Goal: Check status: Check status

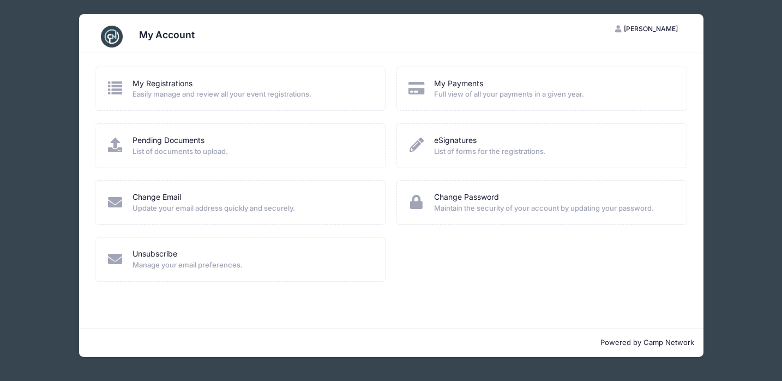
click at [215, 86] on div "My Registrations" at bounding box center [252, 83] width 238 height 11
click at [170, 83] on link "My Registrations" at bounding box center [163, 83] width 60 height 11
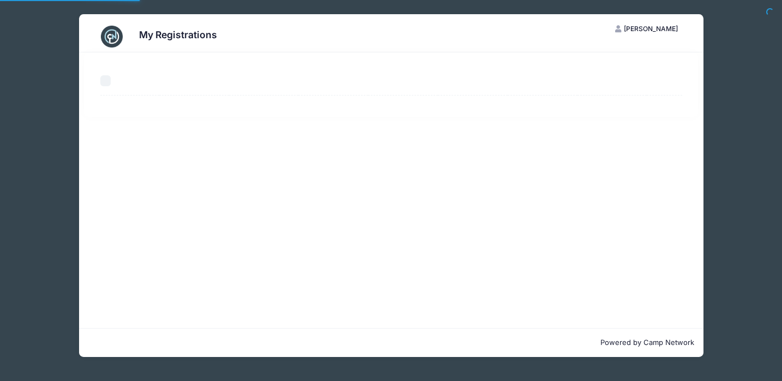
select select "50"
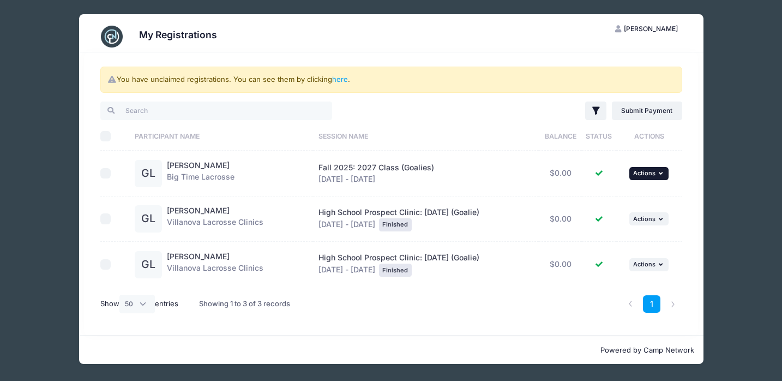
click at [660, 176] on icon "button" at bounding box center [662, 173] width 7 height 6
click at [367, 168] on span "Fall 2025: 2027 Class (Goalies)" at bounding box center [377, 167] width 116 height 9
click at [368, 182] on div "Fall 2025: 2027 Class (Goalies) Oct 5 - Oct 5, 2025" at bounding box center [427, 173] width 216 height 23
click at [224, 172] on div "Greyson Liebsch Big Time Lacrosse" at bounding box center [201, 173] width 68 height 27
click at [215, 169] on link "Greyson Liebsch" at bounding box center [198, 164] width 63 height 9
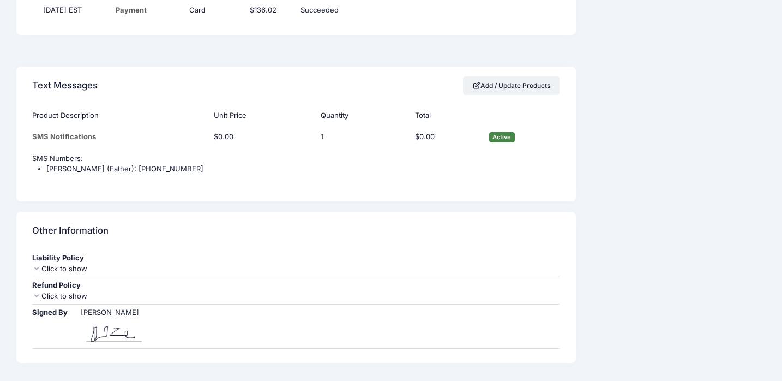
scroll to position [1025, 0]
